Goal: Contribute content: Contribute content

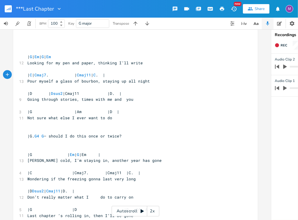
scroll to position [304, 0]
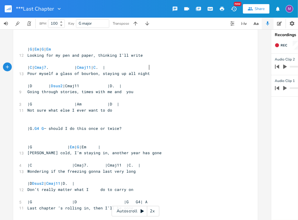
click at [27, 89] on pre "|D | Dsus2 |Cmaj11 |D. |" at bounding box center [132, 86] width 213 height 6
click at [105, 87] on span "| D | Dsus2 |Cmaj11 |D. |" at bounding box center [66, 85] width 78 height 5
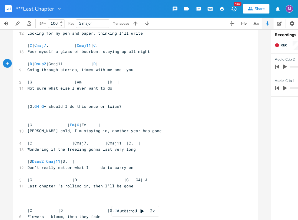
scroll to position [327, 0]
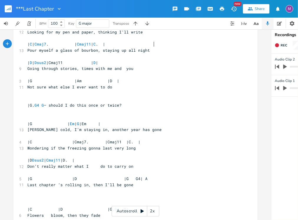
click at [105, 47] on span "| C | Cmaj7 . | Cmaj11 | C . |" at bounding box center [66, 44] width 78 height 5
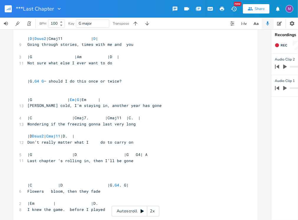
scroll to position [357, 0]
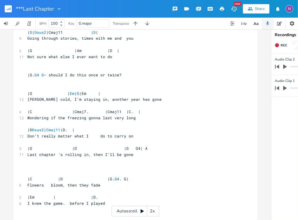
click at [27, 75] on span "|G. G4 G – should I do this once or twice?" at bounding box center [74, 74] width 94 height 5
click at [28, 95] on span "|G | Em | G |Em |" at bounding box center [63, 93] width 73 height 5
click at [65, 93] on span "| G | Em | G |Em |" at bounding box center [46, 93] width 38 height 5
click at [28, 113] on span "|C |Cmaj7. |Cmaj11 |C. |" at bounding box center [83, 111] width 113 height 5
click at [74, 114] on span "| C |Cmaj7. |Cmaj11 |C. |" at bounding box center [63, 111] width 73 height 5
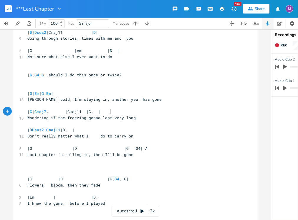
click at [100, 112] on span "| C | Cmaj7 . |Cmaj11 |C. |" at bounding box center [63, 111] width 73 height 5
click at [96, 112] on span "| C | Cmaj7 . | Cmaj11 |C. |" at bounding box center [61, 111] width 68 height 5
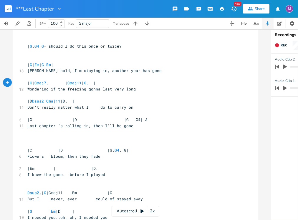
scroll to position [398, 0]
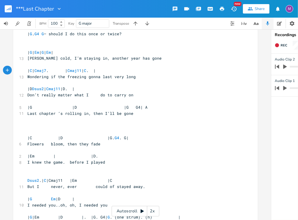
click at [28, 89] on span "|D Dsus2 | Cmaj11 |D. |" at bounding box center [50, 88] width 47 height 5
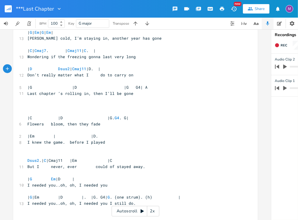
scroll to position [438, 0]
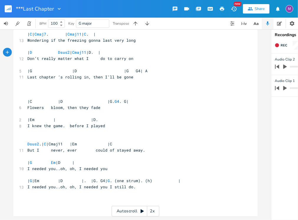
click at [100, 51] on span "| D Dsus2 | Cmaj11 |D. |" at bounding box center [63, 52] width 73 height 5
click at [28, 68] on span "|G |D |G G4| A" at bounding box center [87, 70] width 120 height 5
click at [74, 68] on span "| G |D |G G4| A" at bounding box center [92, 70] width 130 height 5
click at [110, 68] on span "| G | D |G G4| A" at bounding box center [68, 70] width 82 height 5
click at [103, 68] on span "| G | D | G G4| A" at bounding box center [64, 70] width 75 height 5
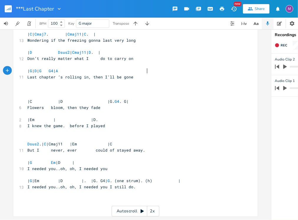
click at [28, 99] on span "|C |D |G. G4 . G|" at bounding box center [77, 101] width 101 height 5
click at [60, 99] on span "| C |D |G. G4 . G|" at bounding box center [64, 101] width 75 height 5
click at [58, 99] on span "| C | D |G. G4 . G|" at bounding box center [42, 101] width 31 height 5
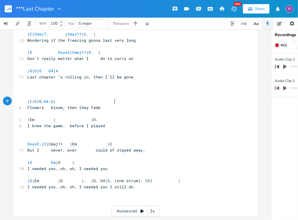
click at [56, 100] on span "| C | D |G. G4 . G |" at bounding box center [41, 101] width 28 height 5
type textarea "E"
click at [29, 117] on span "|Em | |D." at bounding box center [62, 119] width 71 height 5
click at [92, 119] on span "| Em | |D." at bounding box center [63, 119] width 73 height 5
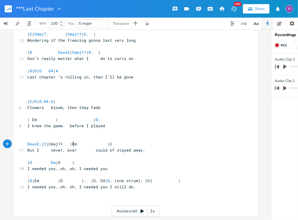
click at [72, 142] on span "Dsus2 .| C |Cmaj11 |Em |C" at bounding box center [69, 144] width 85 height 5
click at [97, 142] on span "Dsus2 .| C | Cmaj11 |Em |C" at bounding box center [66, 144] width 78 height 5
click at [74, 142] on span "Dsus2 .| C | Cmaj11 | Em |C" at bounding box center [50, 144] width 47 height 5
click at [74, 160] on span "| G Em |D |" at bounding box center [50, 162] width 47 height 5
click at [76, 178] on span "| G |Em |D |. |G. G4| G . (one strum). (h) |" at bounding box center [103, 180] width 153 height 5
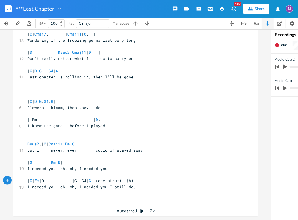
click at [104, 178] on span "| G | Em |D |. |G. G4| G . (one strum). (h) |" at bounding box center [93, 180] width 132 height 5
click at [138, 178] on span "| G | Em | D |. |G. G4| G . (one strum). (h) |" at bounding box center [82, 180] width 111 height 5
click at [145, 178] on span "| G | Em | D |. | G . G4| G . (one strum). (h) |" at bounding box center [86, 180] width 118 height 5
click at [133, 179] on span "| G | Em | D |. | G G4| G . (one strum). (h) |" at bounding box center [80, 180] width 106 height 5
type textarea "|"
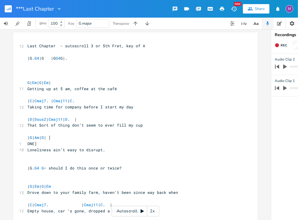
scroll to position [0, 0]
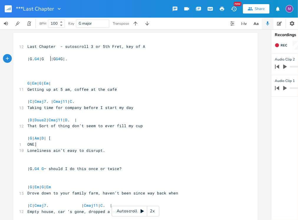
click at [48, 58] on span "|G. G4 |G |G G4 G|." at bounding box center [47, 58] width 40 height 5
click at [60, 60] on span "|G. G4 | G |G G4 G|." at bounding box center [43, 58] width 33 height 5
click at [65, 59] on span "|G. G4 | G | G G4 G|." at bounding box center [46, 58] width 38 height 5
click at [27, 59] on span "|G. G4 | G | G G4 G |." at bounding box center [47, 58] width 40 height 5
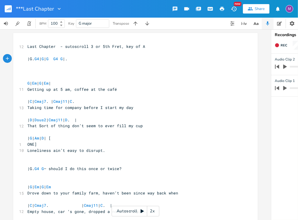
click at [31, 60] on span "|G. G4 | G | G G4 G |." at bounding box center [47, 58] width 40 height 5
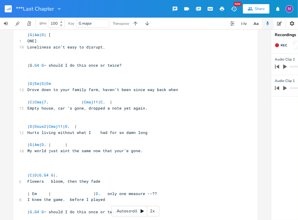
scroll to position [104, 0]
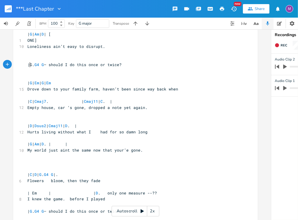
click at [28, 63] on span "|G. G4 G – should I do this once or twice?" at bounding box center [74, 64] width 94 height 5
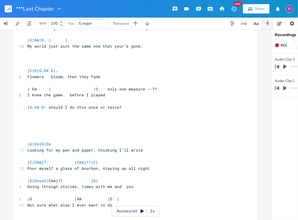
scroll to position [210, 0]
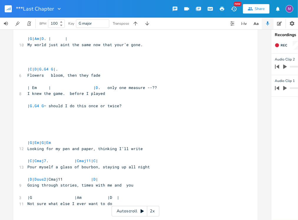
click at [30, 86] on span "| Em | | D . only one measure --??" at bounding box center [92, 87] width 130 height 5
click at [36, 89] on span "| Em | | D . only one measure --??" at bounding box center [93, 87] width 132 height 5
type textarea "Em"
click at [36, 95] on li "Em" at bounding box center [40, 94] width 18 height 6
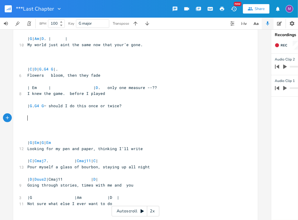
click at [40, 120] on pre "​" at bounding box center [132, 118] width 213 height 6
click at [135, 24] on icon "button" at bounding box center [135, 24] width 6 height 6
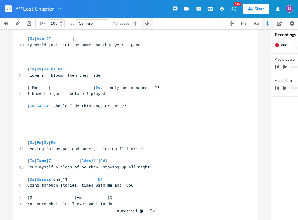
click at [146, 25] on icon "button" at bounding box center [147, 24] width 6 height 6
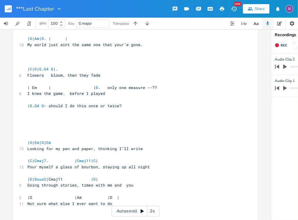
scroll to position [0, 0]
click at [43, 88] on span "| Em | | D . only one measure --??" at bounding box center [92, 87] width 130 height 5
type textarea "Em"
drag, startPoint x: 72, startPoint y: 144, endPoint x: 64, endPoint y: 144, distance: 7.7
click at [51, 144] on span "| G | Em | G | Em" at bounding box center [39, 142] width 24 height 5
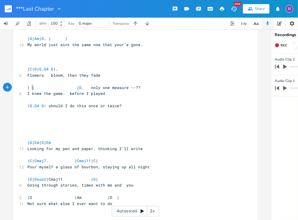
click at [29, 88] on span "| | | D . only one measure --??" at bounding box center [83, 87] width 113 height 5
paste textarea
click at [37, 89] on span "| Em | | D . only one measure --??" at bounding box center [89, 87] width 125 height 5
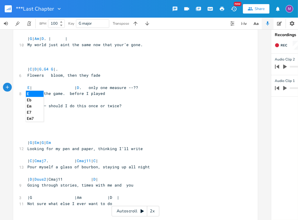
type textarea "Em"
click at [130, 117] on pre "​" at bounding box center [132, 118] width 213 height 6
click at [31, 88] on span "Em | | D . only one measure --??" at bounding box center [86, 87] width 118 height 5
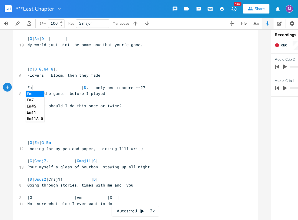
type textarea "m"
click at [29, 94] on li "Em" at bounding box center [35, 94] width 18 height 6
click at [38, 88] on span "Em | | D . only one measure --??" at bounding box center [86, 87] width 118 height 5
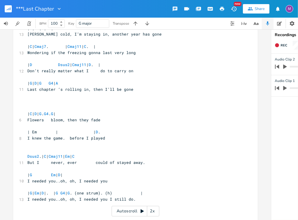
scroll to position [423, 0]
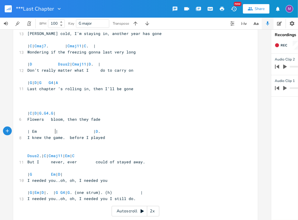
click at [53, 133] on span "| Em | | D ." at bounding box center [63, 131] width 73 height 5
type textarea "Em"
click at [109, 142] on pre "​" at bounding box center [132, 144] width 213 height 6
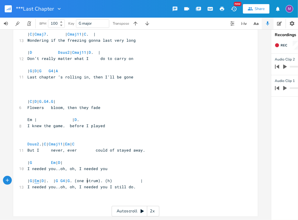
type textarea "Em"
drag, startPoint x: 86, startPoint y: 176, endPoint x: 79, endPoint y: 176, distance: 6.8
click at [79, 178] on span "| G | Em | D |. | G G4 | G . (one strum). (h) |" at bounding box center [84, 180] width 115 height 5
type textarea "Em |"
drag, startPoint x: 39, startPoint y: 119, endPoint x: 22, endPoint y: 118, distance: 16.2
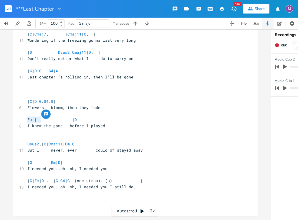
paste textarea
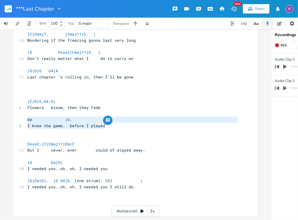
drag, startPoint x: 104, startPoint y: 120, endPoint x: 26, endPoint y: 115, distance: 78.1
type textarea "Em | D. I knew the game. before I played"
click at [26, 123] on pre "I knew the game. before I played" at bounding box center [132, 126] width 213 height 6
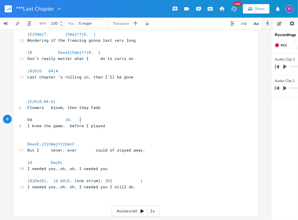
click at [72, 118] on span "Em | D ." at bounding box center [49, 119] width 45 height 5
type textarea "D"
click at [144, 113] on pre "​" at bounding box center [132, 114] width 213 height 6
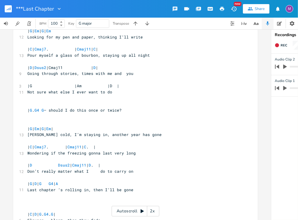
scroll to position [316, 0]
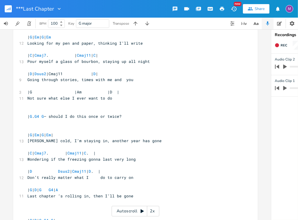
click at [28, 93] on span "|G |Am |D |" at bounding box center [73, 91] width 92 height 5
click at [77, 92] on span "| G |Am |D |" at bounding box center [51, 91] width 49 height 5
click at [51, 94] on span "| G | Am |D |" at bounding box center [39, 91] width 24 height 5
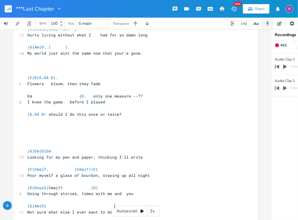
scroll to position [194, 0]
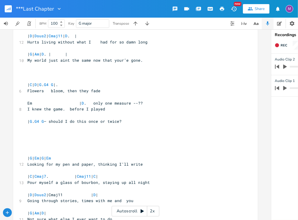
click at [79, 104] on span "Em | D . only one measure --??" at bounding box center [84, 103] width 115 height 5
type textarea "D. only one measure --??"
drag, startPoint x: 142, startPoint y: 104, endPoint x: 65, endPoint y: 102, distance: 76.3
click at [65, 102] on pre "[PERSON_NAME] only one measure --??" at bounding box center [132, 103] width 213 height 6
type textarea "D"
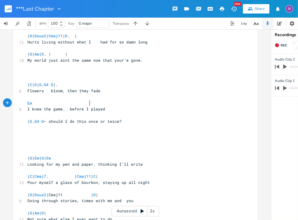
scroll to position [0, 12]
click at [100, 106] on pre "Em D" at bounding box center [132, 103] width 213 height 6
click at [158, 92] on pre "Flowers bloom, then they fade" at bounding box center [132, 91] width 213 height 6
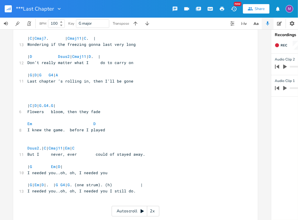
scroll to position [438, 0]
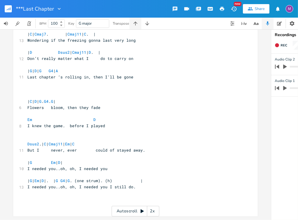
click at [136, 25] on icon "button" at bounding box center [135, 24] width 6 height 6
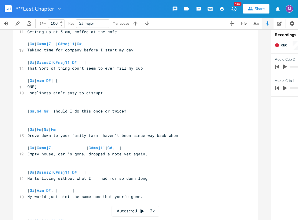
scroll to position [0, 0]
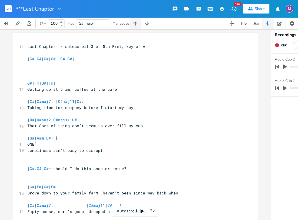
click at [135, 24] on icon "button" at bounding box center [135, 24] width 6 height 6
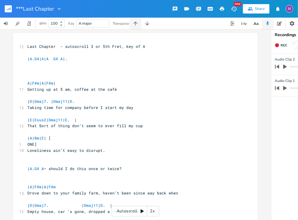
click at [135, 24] on icon "button" at bounding box center [135, 24] width 6 height 6
click at [135, 22] on icon "button" at bounding box center [135, 24] width 6 height 6
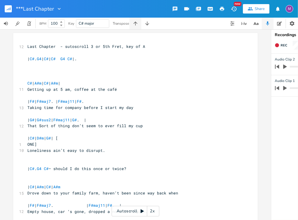
click at [136, 23] on icon "button" at bounding box center [135, 23] width 4 height 4
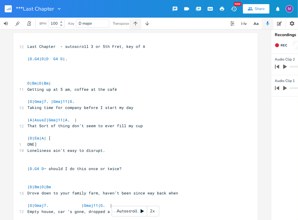
click at [135, 23] on icon "button" at bounding box center [135, 24] width 6 height 6
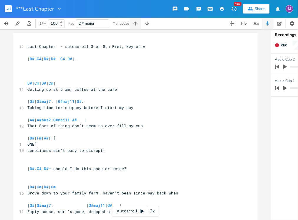
click at [135, 23] on icon "button" at bounding box center [135, 24] width 6 height 6
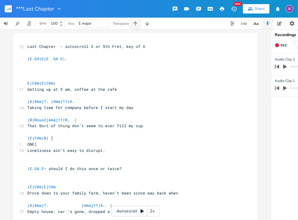
click at [135, 23] on icon "button" at bounding box center [135, 23] width 4 height 4
click at [135, 23] on icon "button" at bounding box center [135, 24] width 6 height 6
